Goal: Transaction & Acquisition: Subscribe to service/newsletter

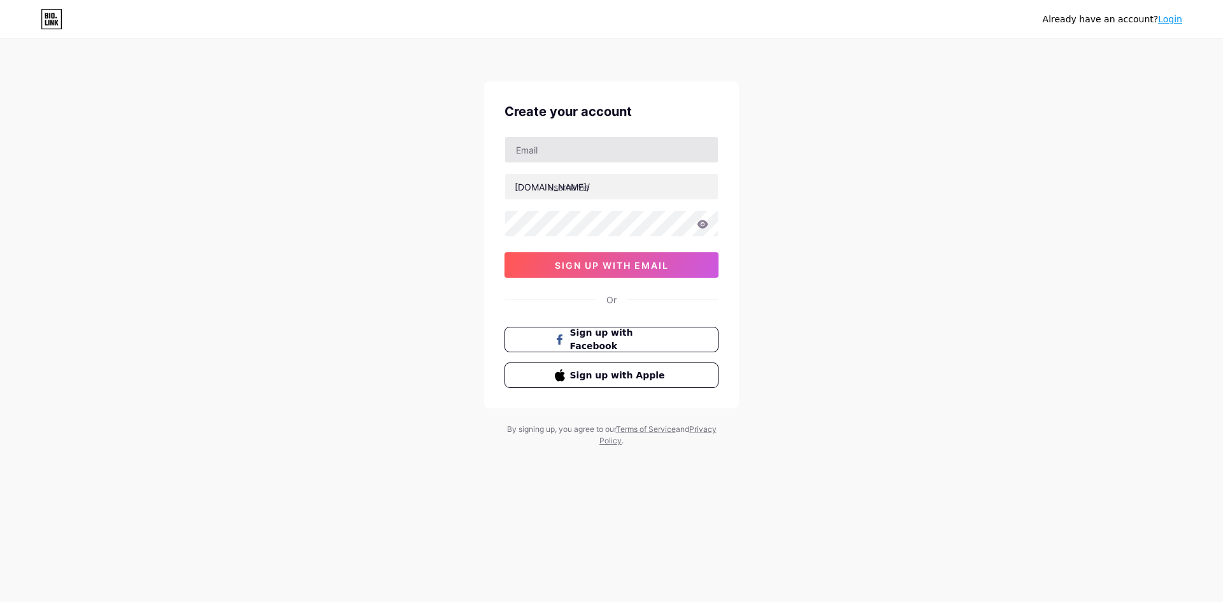
click at [573, 150] on input "text" at bounding box center [611, 149] width 213 height 25
type input "[EMAIL_ADDRESS][DOMAIN_NAME]"
click at [618, 185] on input "text" at bounding box center [611, 186] width 213 height 25
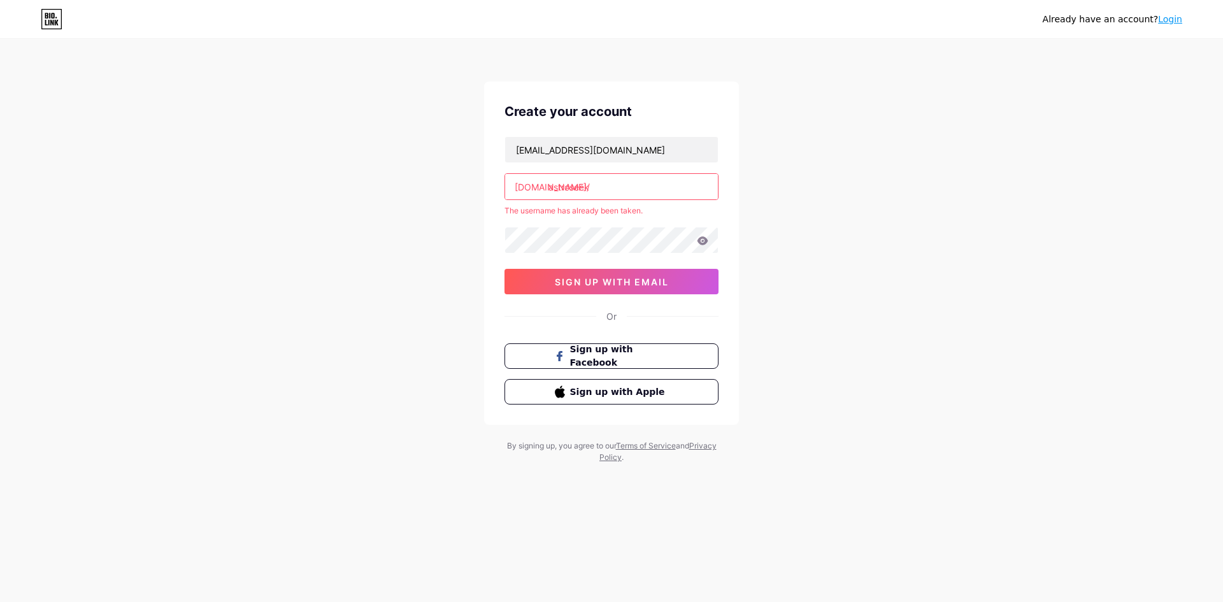
drag, startPoint x: 602, startPoint y: 208, endPoint x: 582, endPoint y: 226, distance: 27.0
click at [582, 226] on div "[EMAIL_ADDRESS][DOMAIN_NAME] [DOMAIN_NAME]/ astroseek The username has already …" at bounding box center [611, 215] width 214 height 158
click at [602, 194] on input "astroseek" at bounding box center [611, 186] width 213 height 25
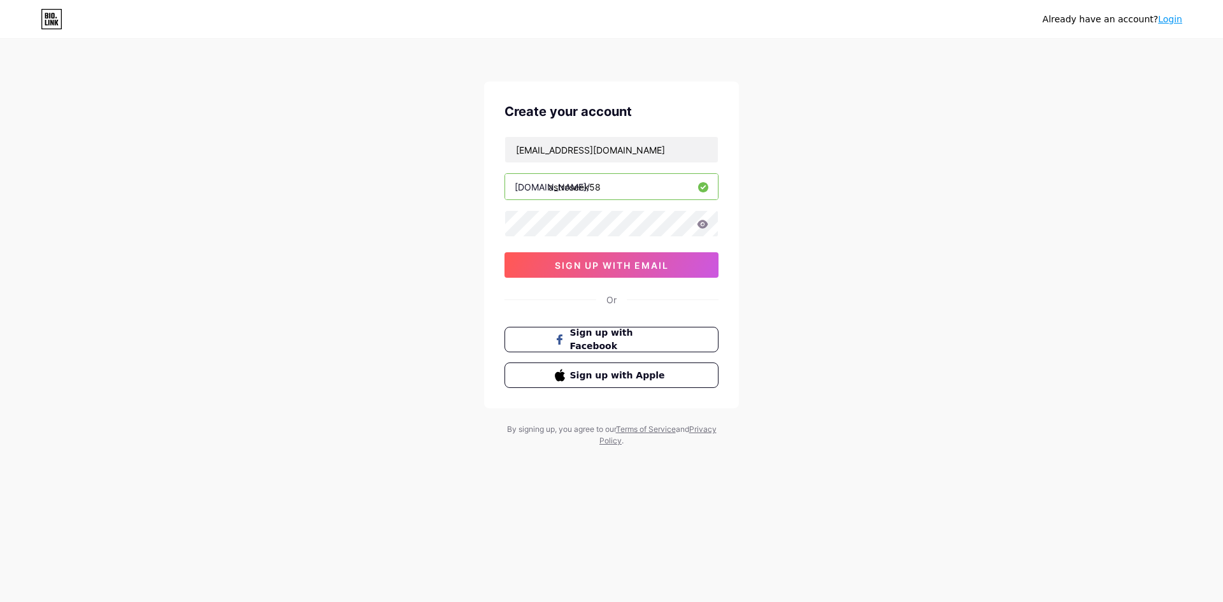
type input "astroseek58"
click at [616, 255] on button "sign up with email" at bounding box center [611, 264] width 214 height 25
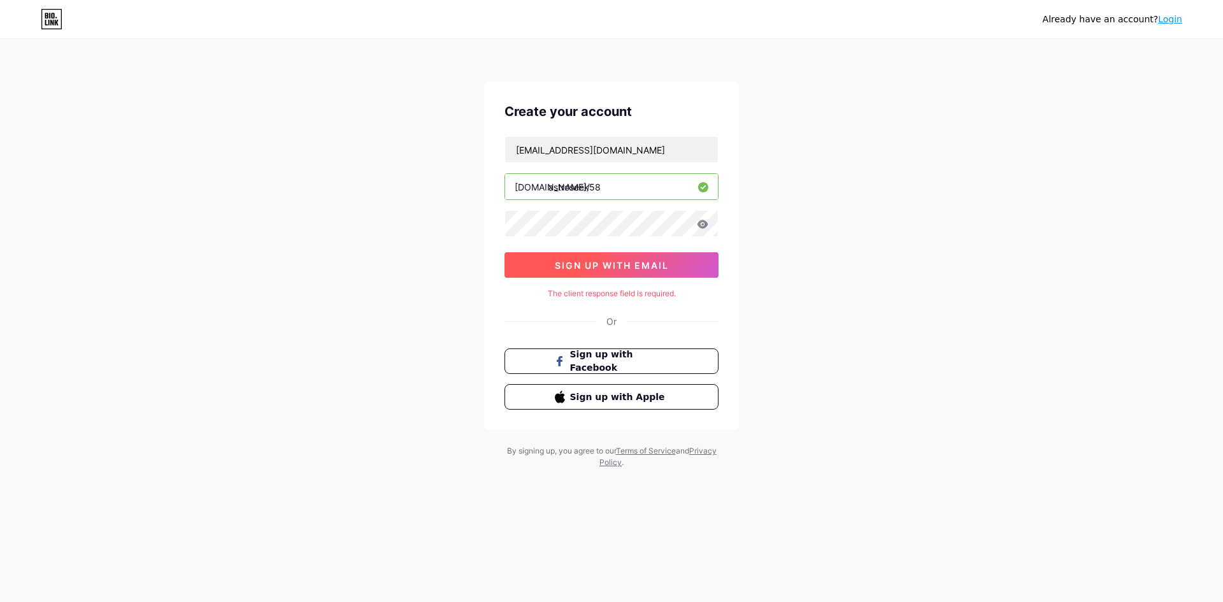
click at [652, 272] on button "sign up with email" at bounding box center [611, 264] width 214 height 25
